Goal: Transaction & Acquisition: Purchase product/service

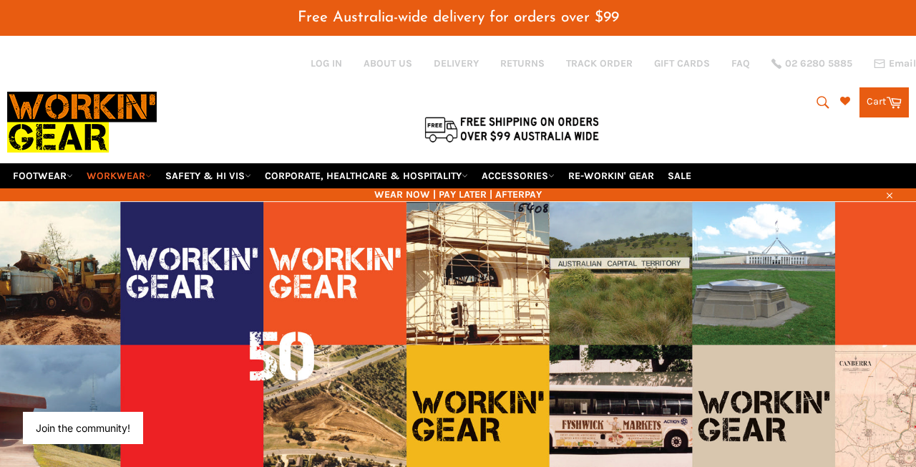
click at [127, 180] on link "WORKWEAR" at bounding box center [119, 175] width 77 height 25
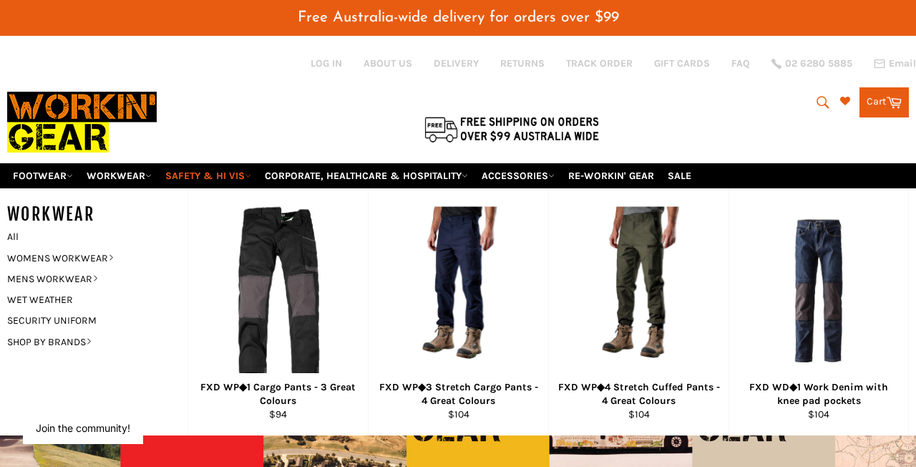
click at [224, 176] on link "SAFETY & HI VIS" at bounding box center [208, 175] width 97 height 25
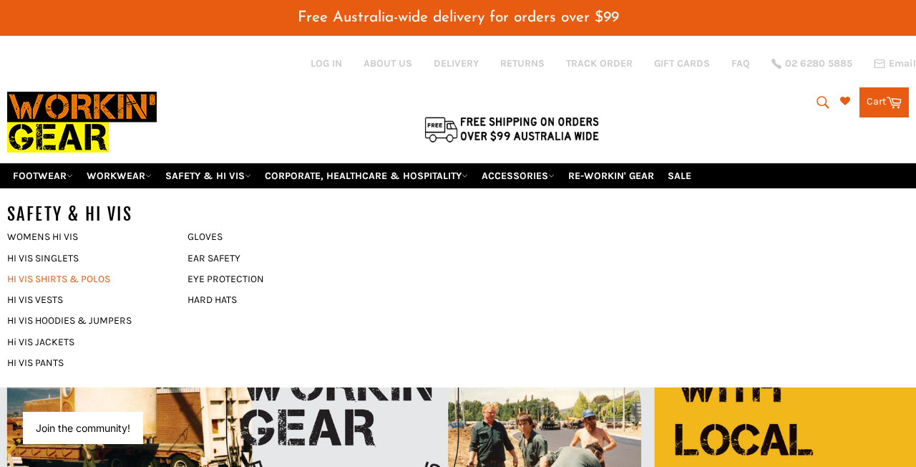
click at [46, 282] on link "HI VIS SHIRTS & POLOS" at bounding box center [86, 278] width 173 height 21
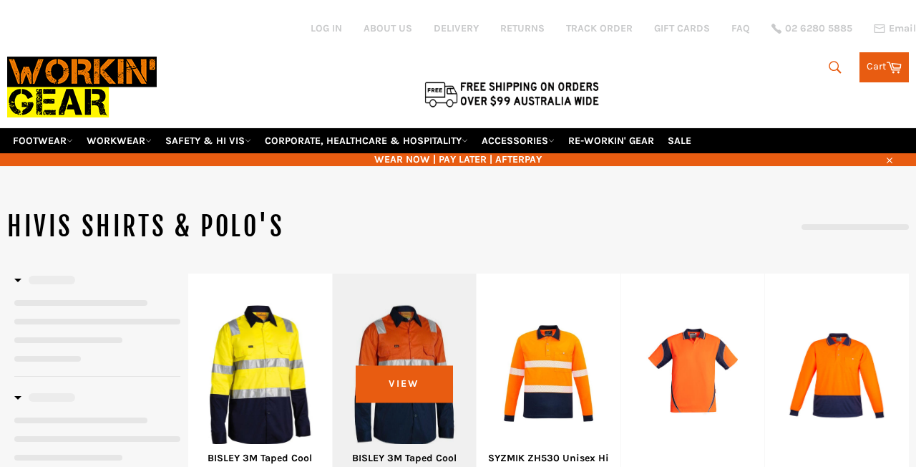
select select "******"
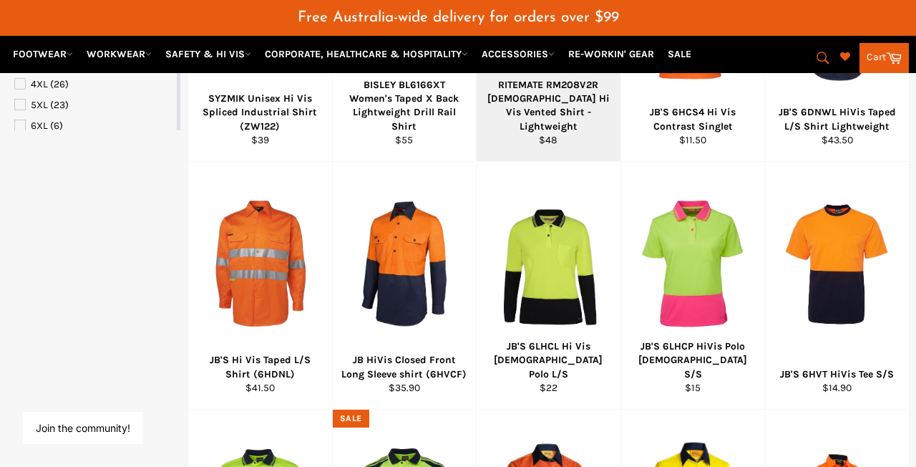
scroll to position [655, 0]
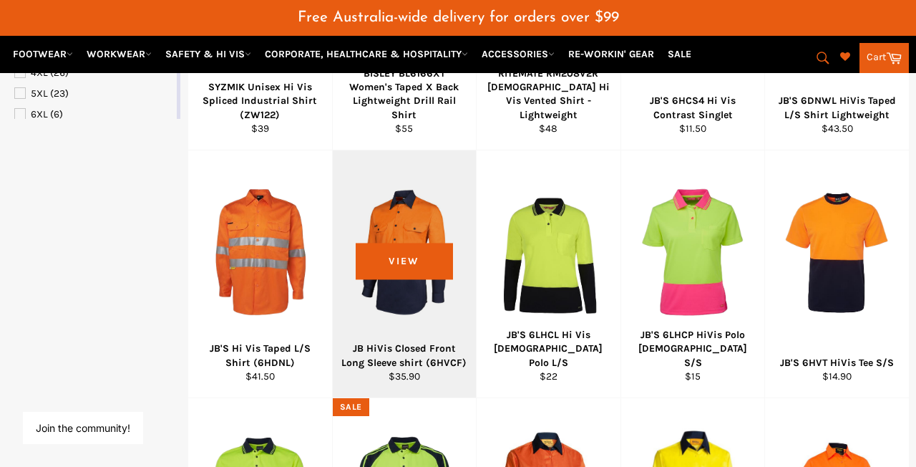
click at [412, 310] on div "View" at bounding box center [405, 273] width 144 height 247
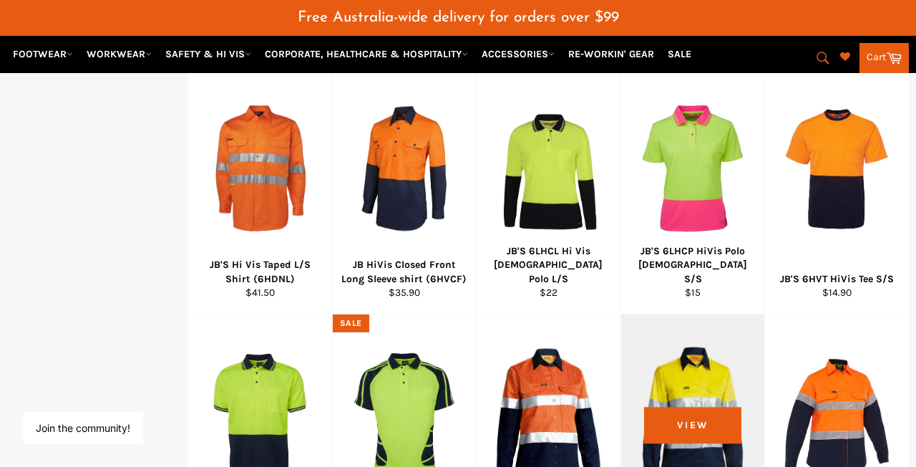
scroll to position [724, 0]
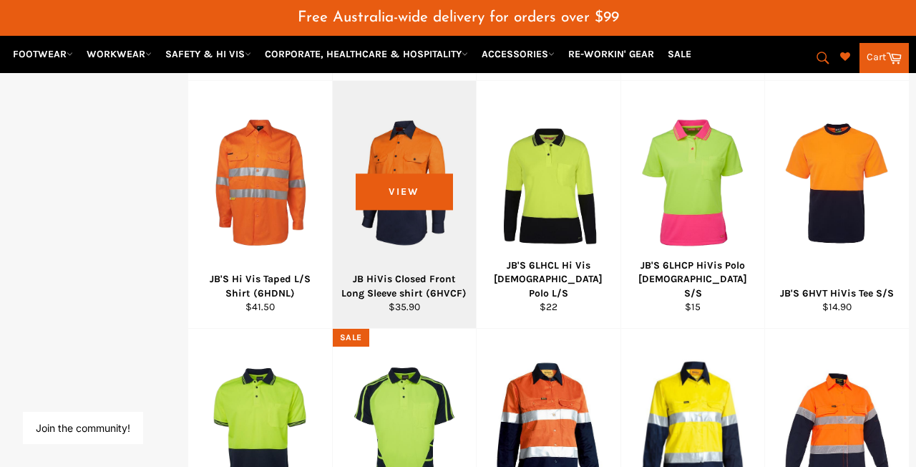
click at [379, 272] on div "JB HiVis Closed Front Long Sleeve shirt (6HVCF)" at bounding box center [404, 286] width 126 height 28
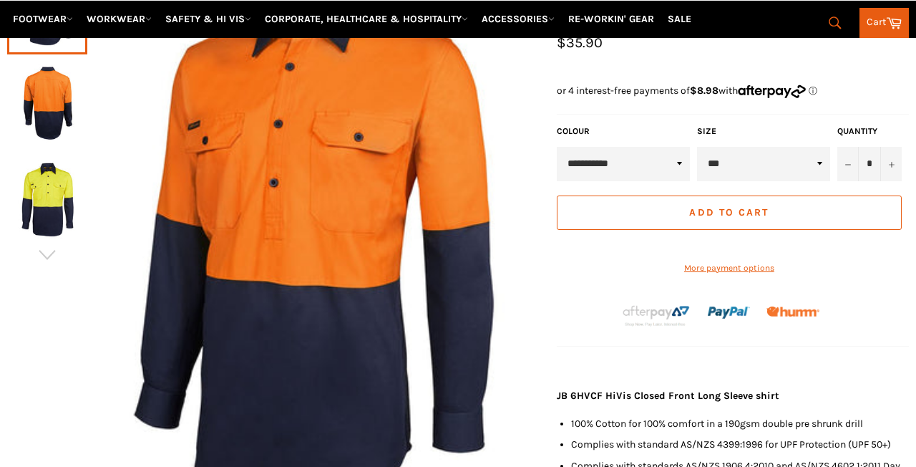
scroll to position [251, 0]
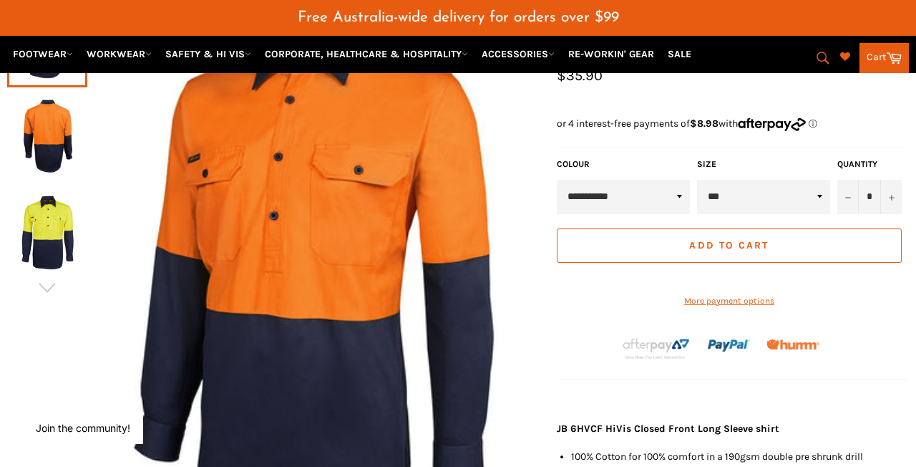
select select "**"
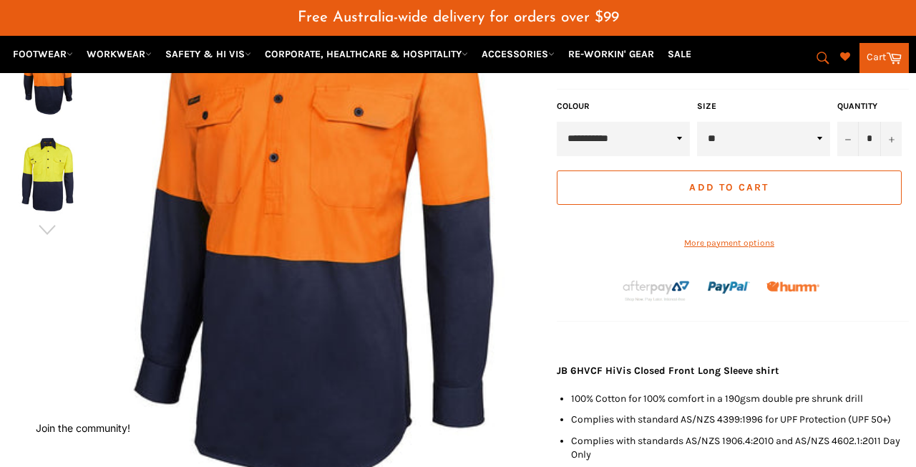
scroll to position [323, 0]
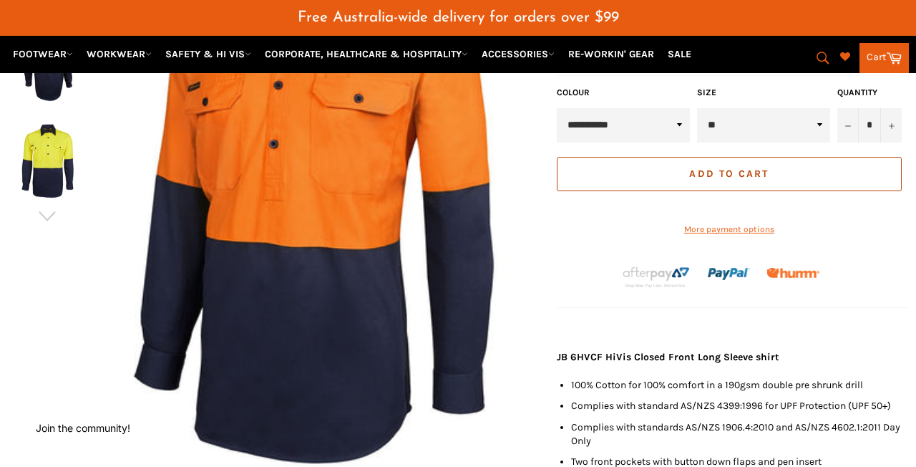
click at [795, 176] on button "Add to Cart" at bounding box center [729, 174] width 345 height 34
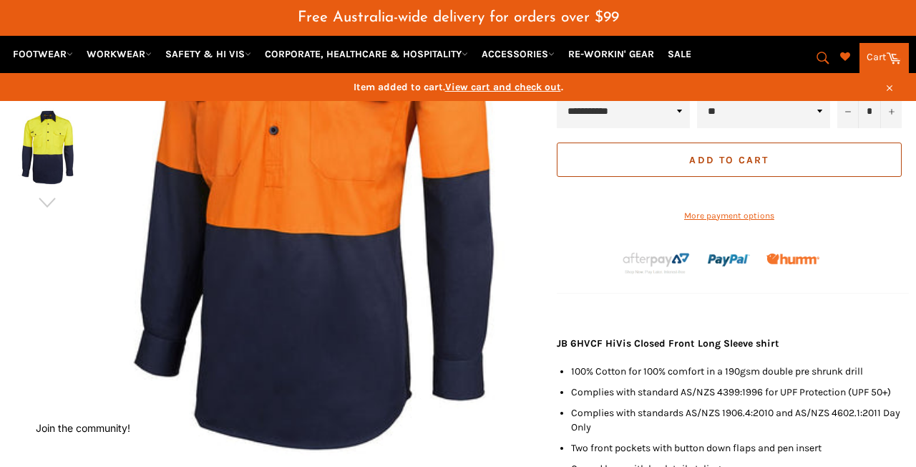
click at [762, 159] on span "Add to Cart" at bounding box center [728, 160] width 79 height 12
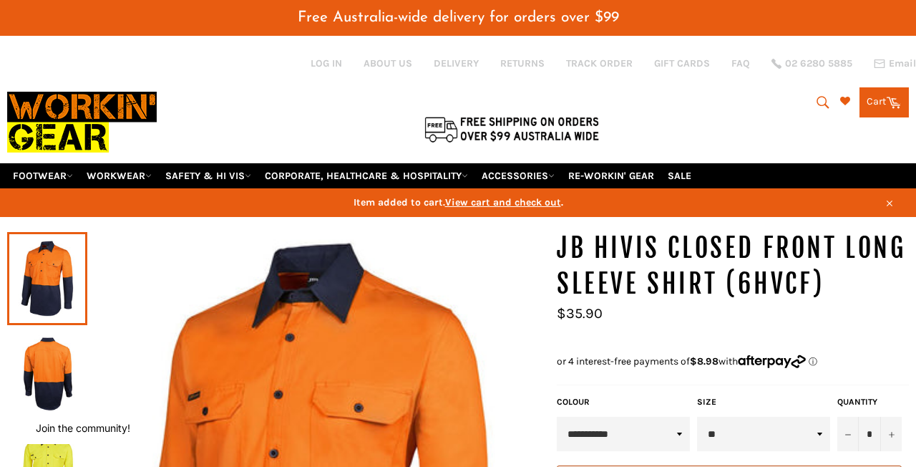
scroll to position [0, 0]
click at [890, 102] on icon at bounding box center [894, 102] width 16 height 16
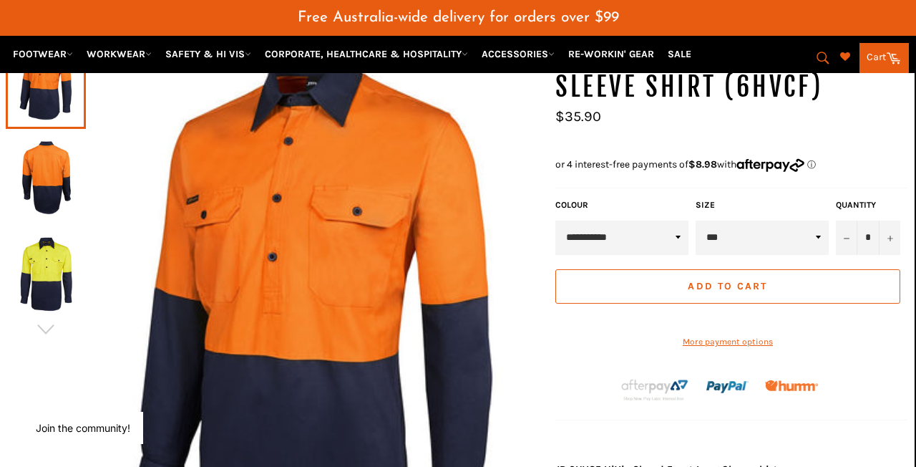
scroll to position [226, 1]
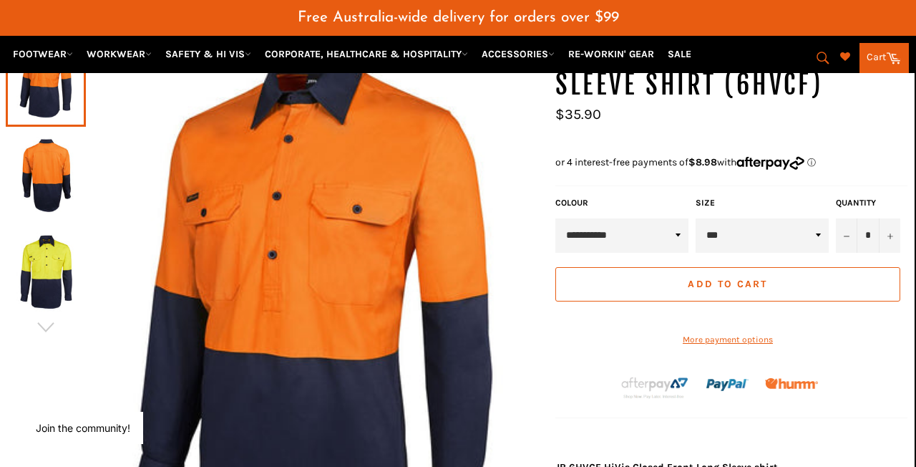
drag, startPoint x: 806, startPoint y: 231, endPoint x: 707, endPoint y: 182, distance: 110.4
click at [707, 182] on div "**********" at bounding box center [731, 363] width 352 height 663
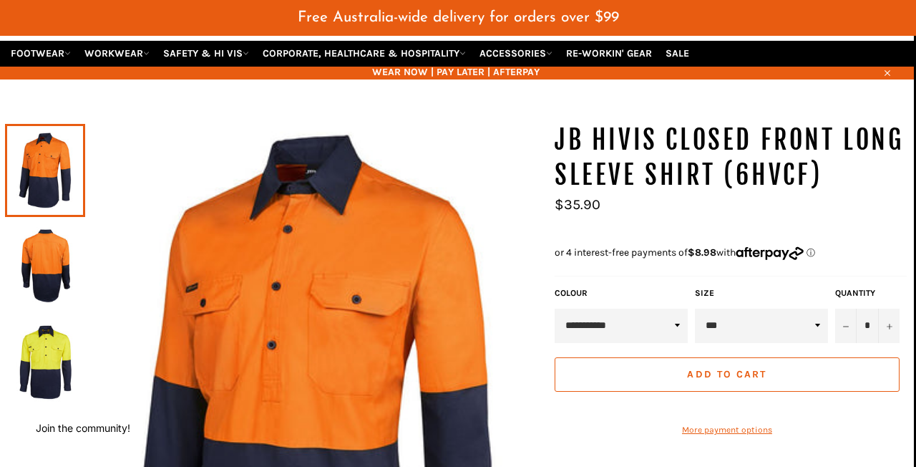
scroll to position [135, 2]
